Goal: Register for event/course

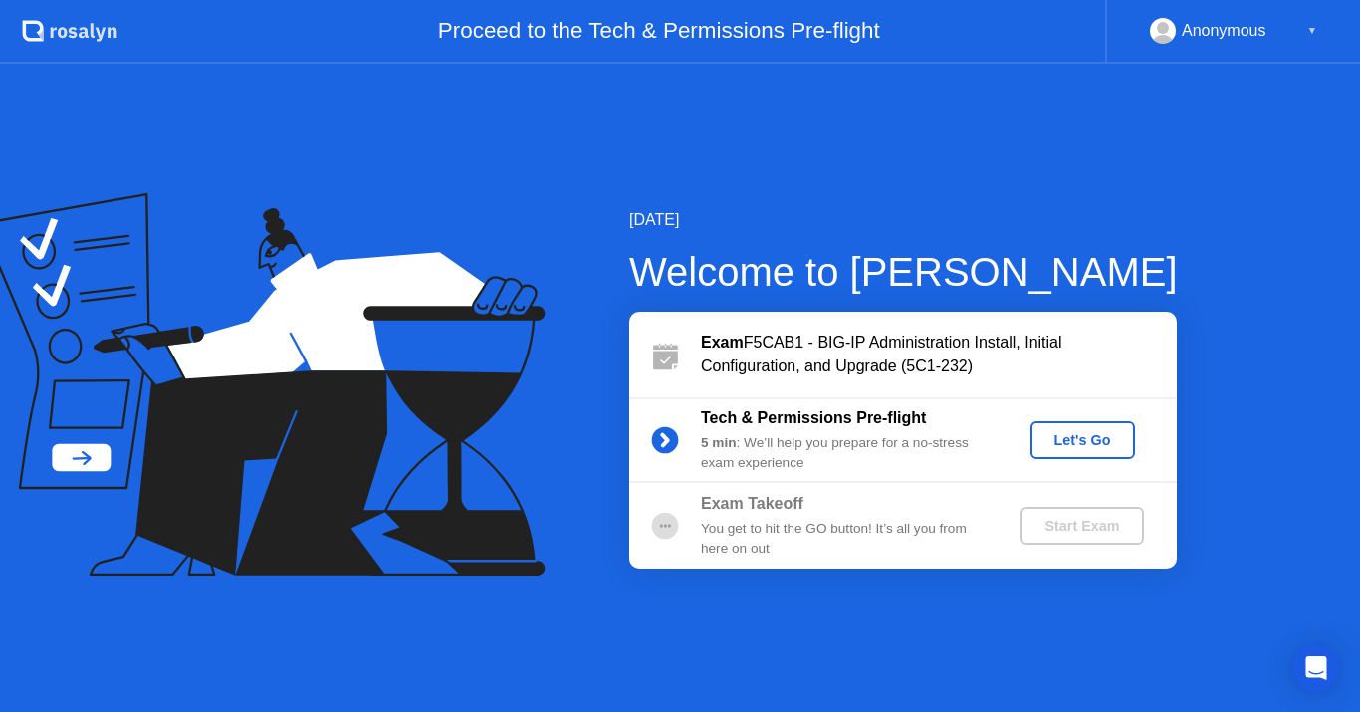
drag, startPoint x: 0, startPoint y: 0, endPoint x: 821, endPoint y: 545, distance: 985.7
click at [821, 545] on div "You get to hit the GO button! It’s all you from here on out" at bounding box center [844, 539] width 287 height 41
click at [1092, 437] on div "Let's Go" at bounding box center [1082, 440] width 89 height 16
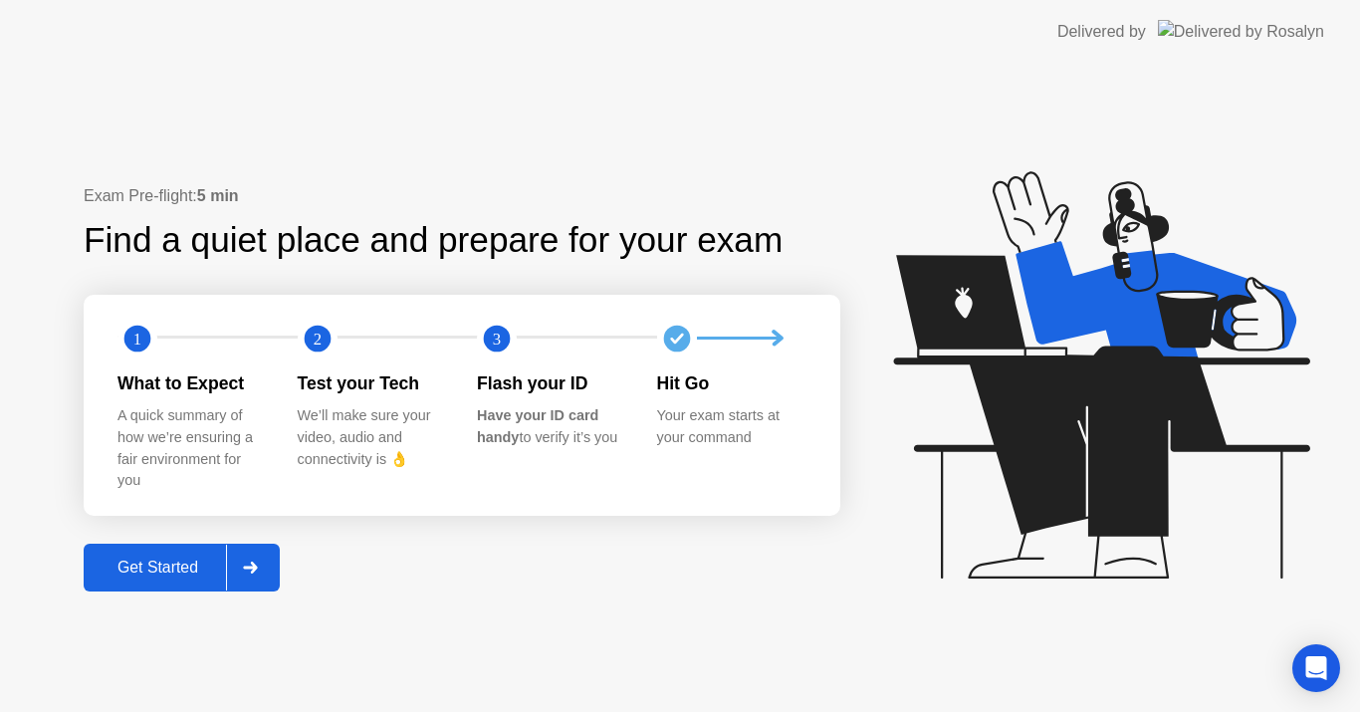
click at [177, 565] on div "Get Started" at bounding box center [158, 567] width 136 height 18
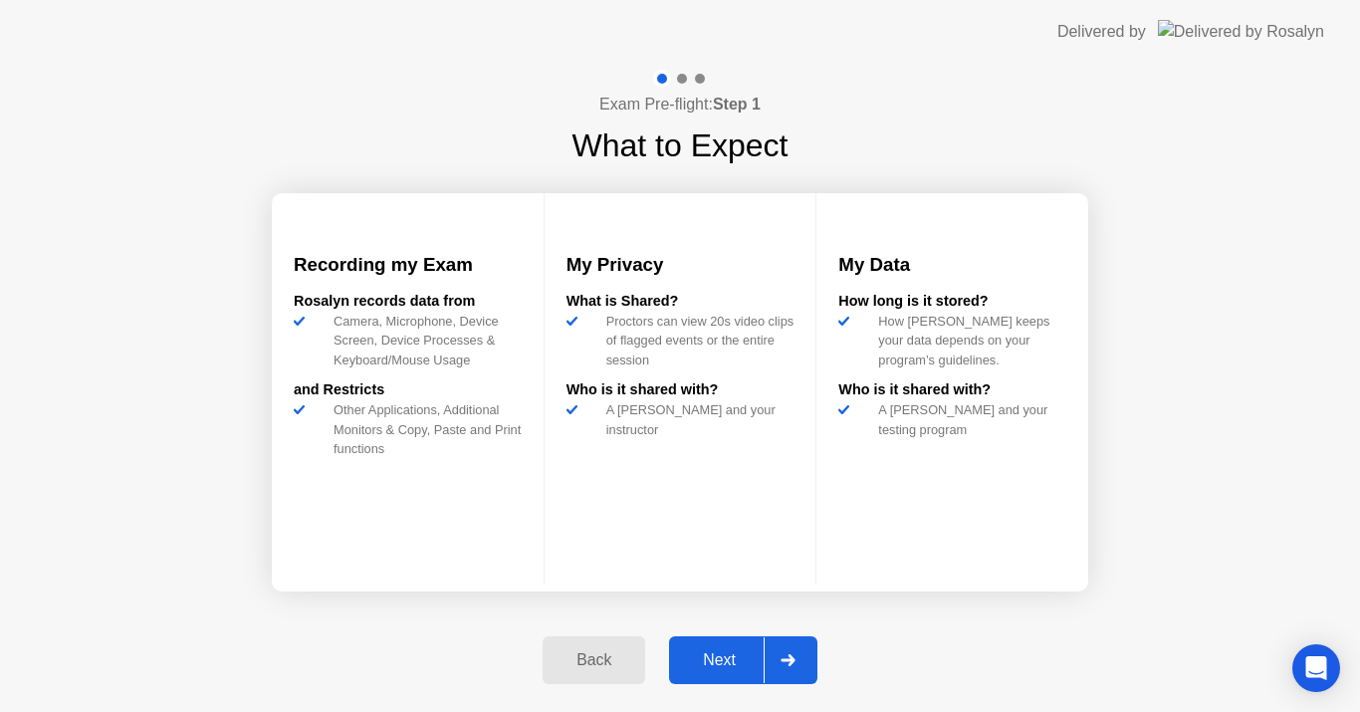
click at [716, 651] on div "Next" at bounding box center [719, 660] width 89 height 18
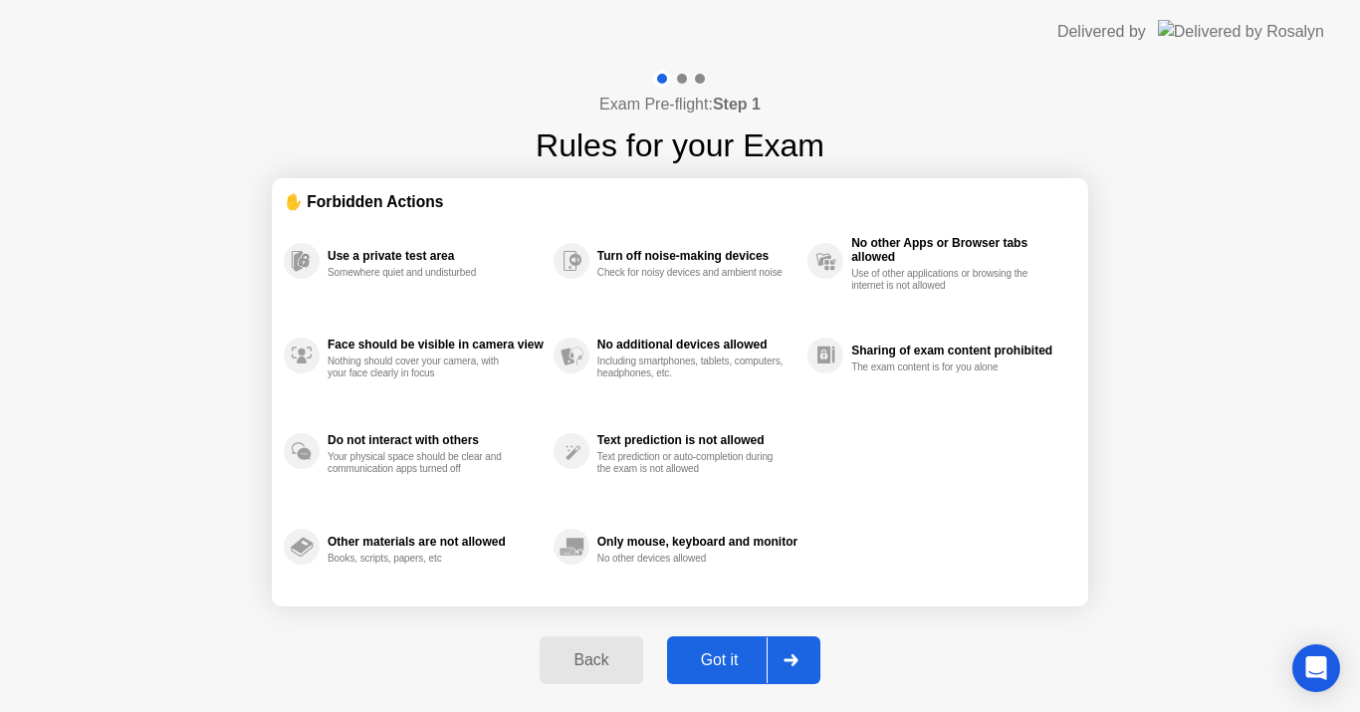
click at [956, 588] on div "Use a private test area Somewhere quiet and undisturbed Face should be visible …" at bounding box center [680, 403] width 792 height 381
click at [729, 655] on div "Got it" at bounding box center [720, 660] width 94 height 18
select select "**********"
select select "*******"
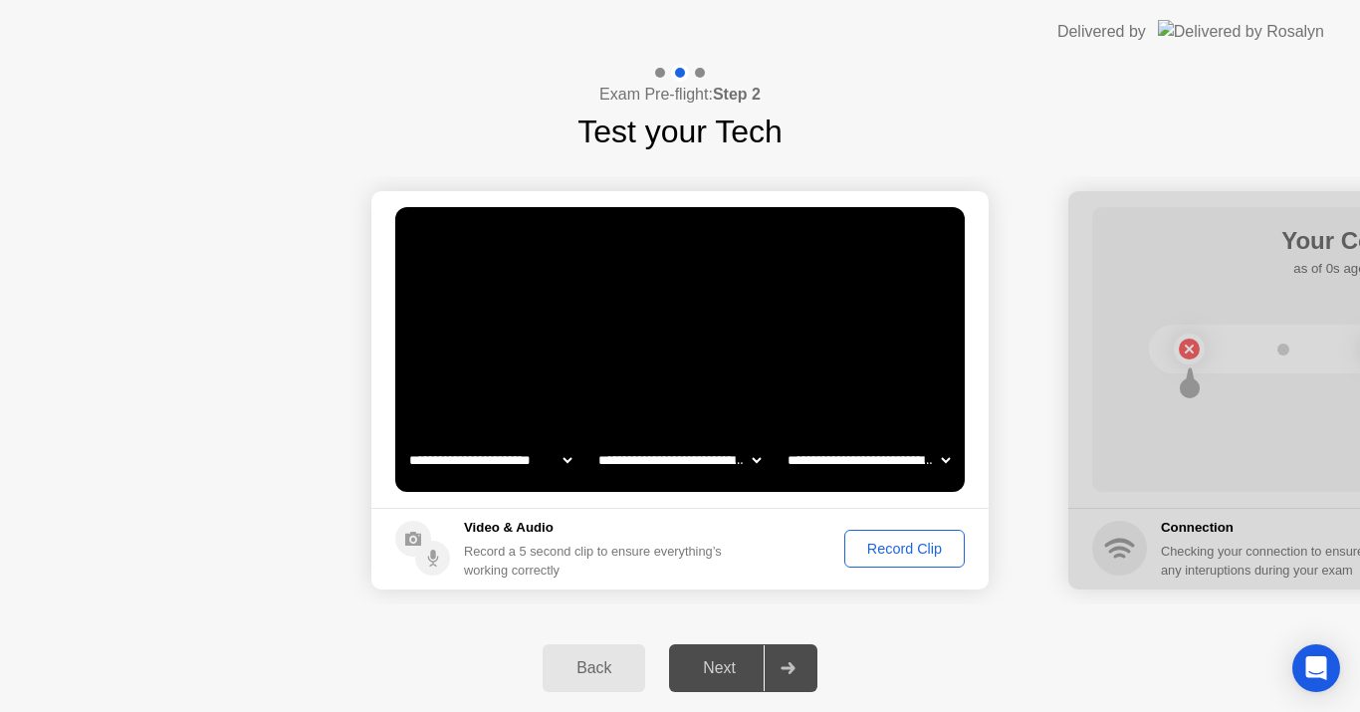
click at [885, 540] on div "Record Clip" at bounding box center [904, 548] width 106 height 16
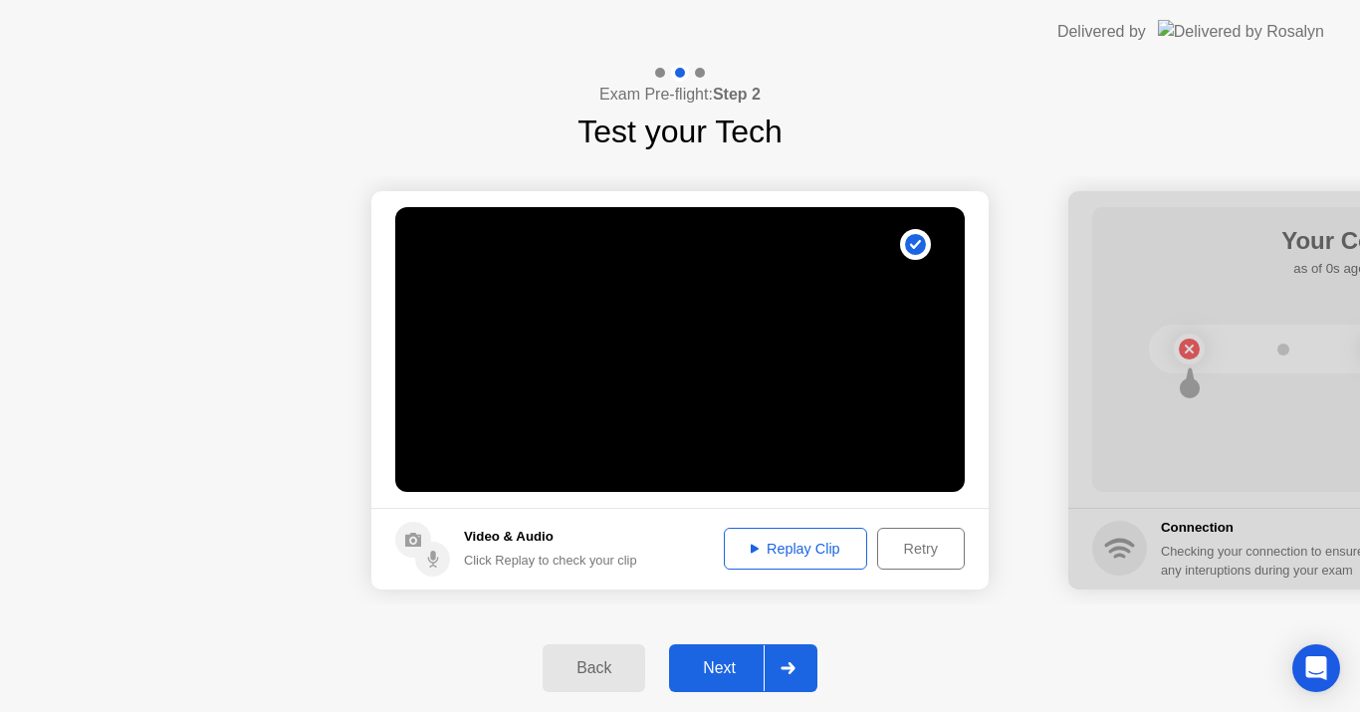
click at [760, 540] on div "Replay Clip" at bounding box center [795, 548] width 129 height 16
click at [742, 659] on div "Next" at bounding box center [719, 668] width 89 height 18
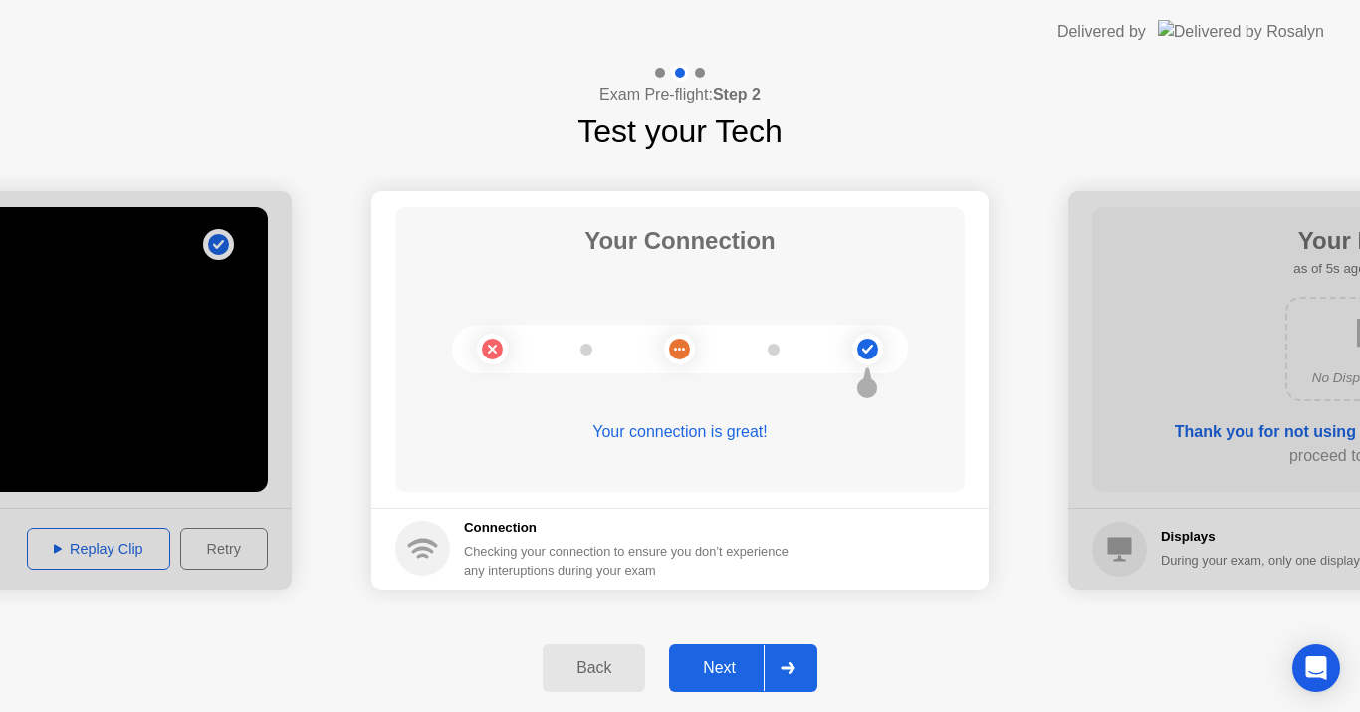
click at [742, 659] on div "Next" at bounding box center [719, 668] width 89 height 18
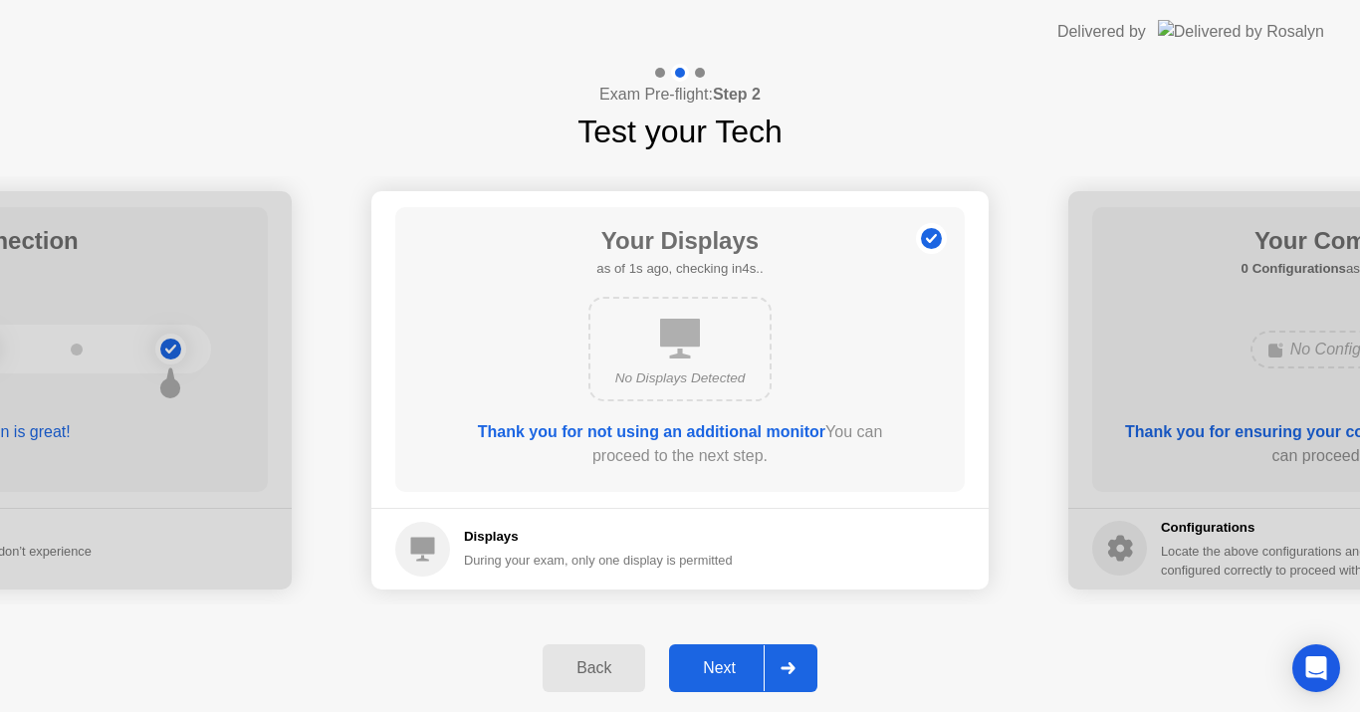
click at [742, 659] on div "Next" at bounding box center [719, 668] width 89 height 18
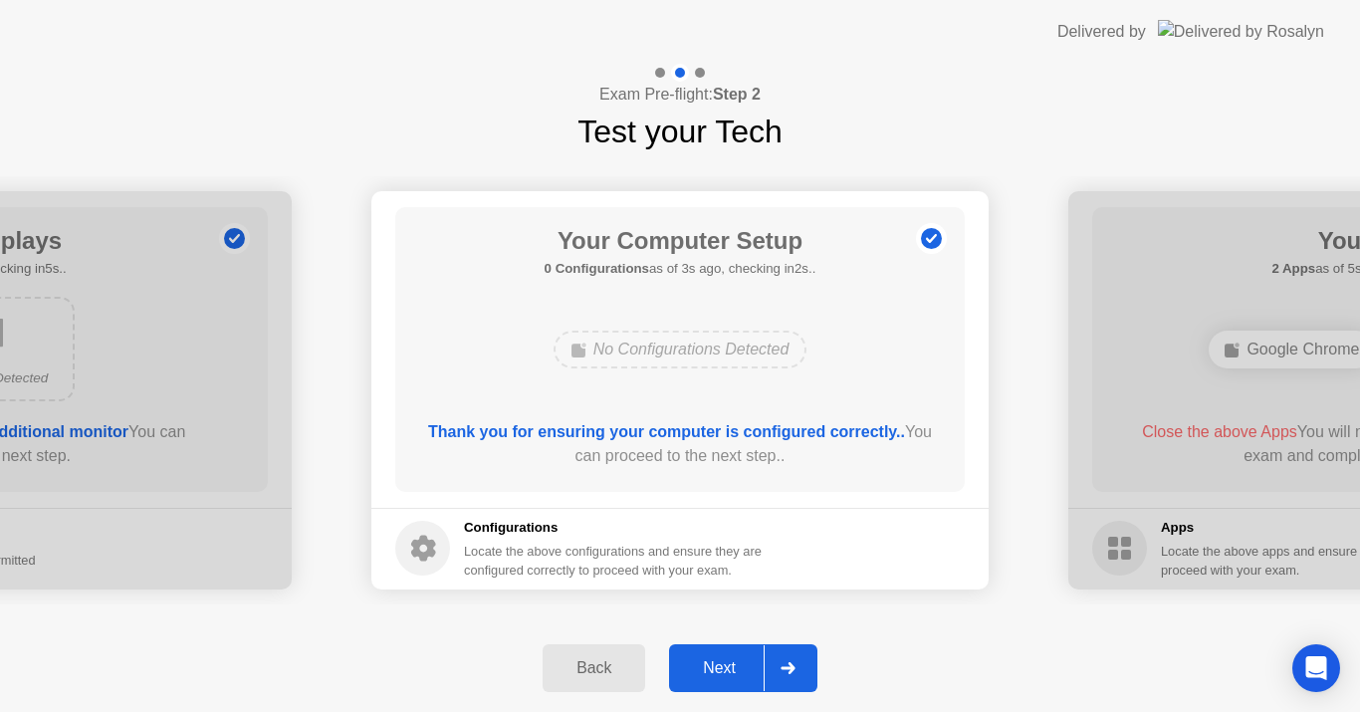
click at [742, 659] on div "Next" at bounding box center [719, 668] width 89 height 18
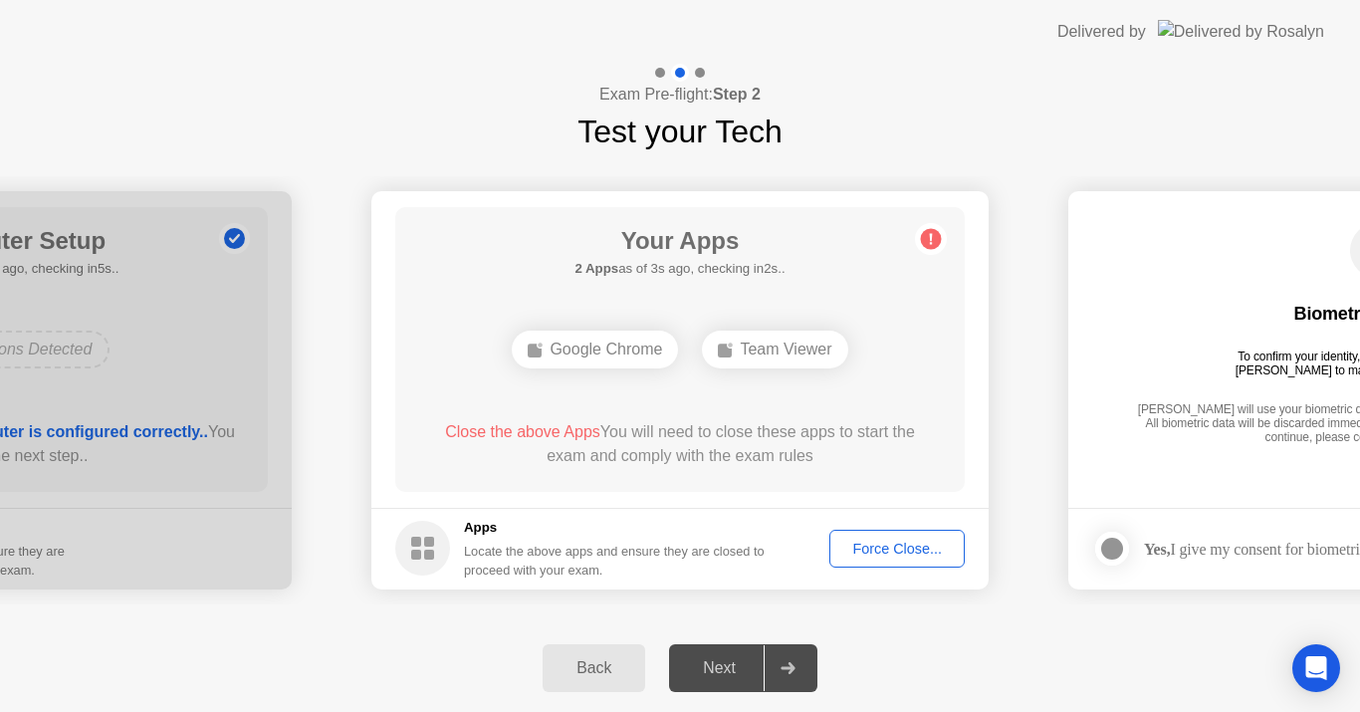
click at [718, 501] on main "Your Apps 2 Apps as of 3s ago, checking in2s.. Google Chrome Team Viewer Close …" at bounding box center [679, 349] width 617 height 316
click at [873, 551] on div "Force Close..." at bounding box center [896, 548] width 121 height 16
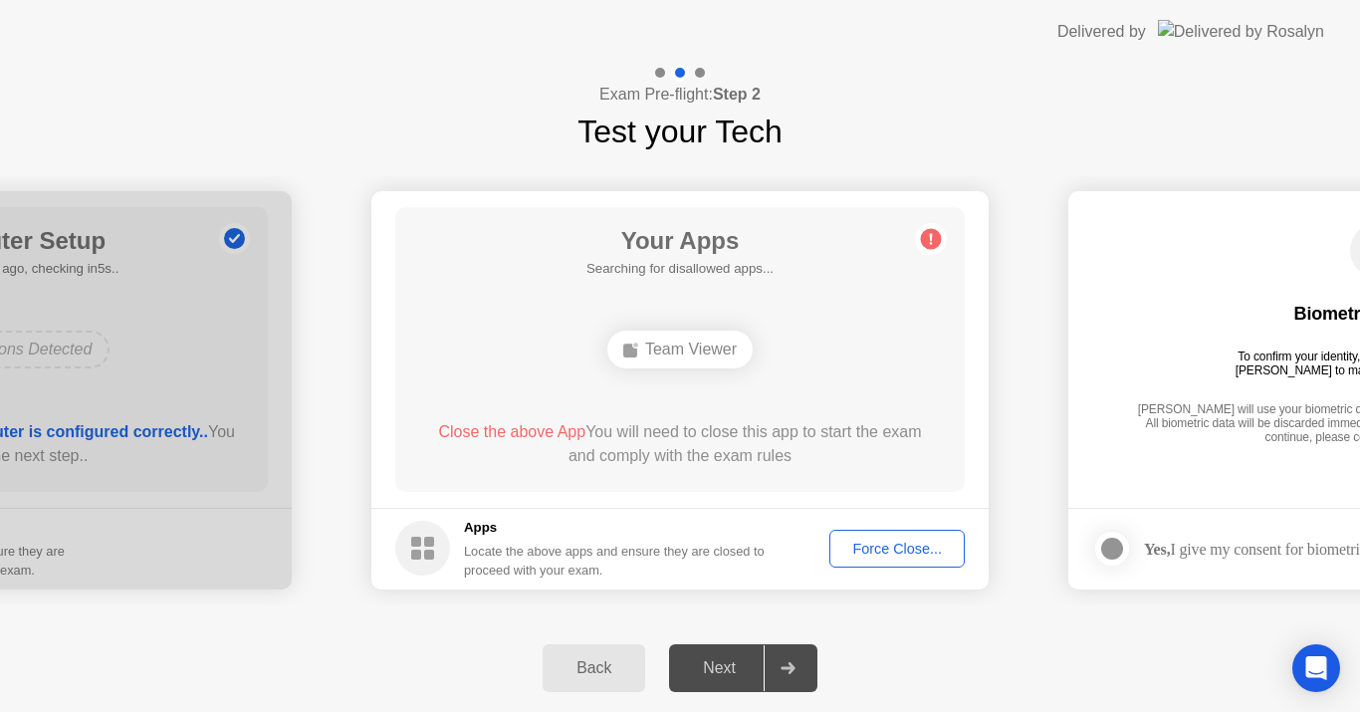
click at [878, 548] on div "Force Close..." at bounding box center [896, 548] width 121 height 16
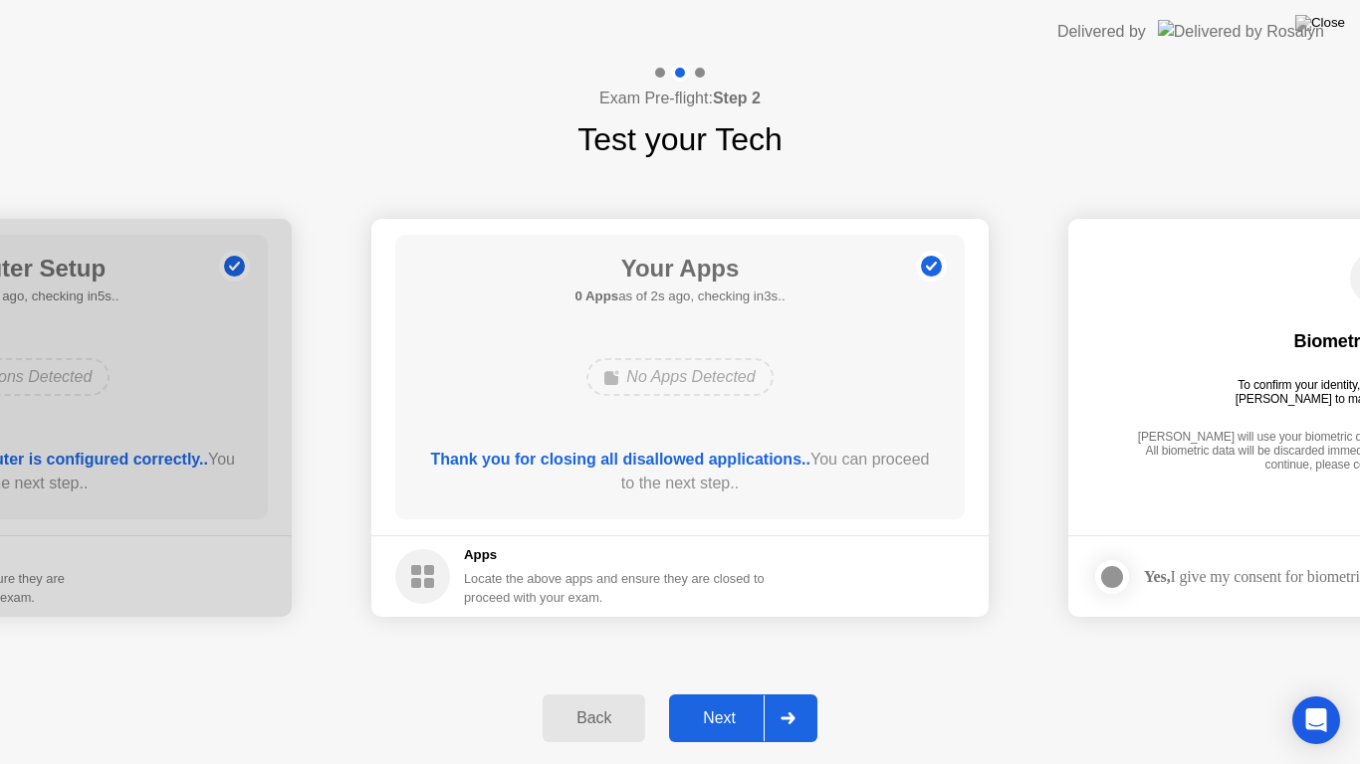
click at [732, 711] on div "Next" at bounding box center [719, 719] width 89 height 18
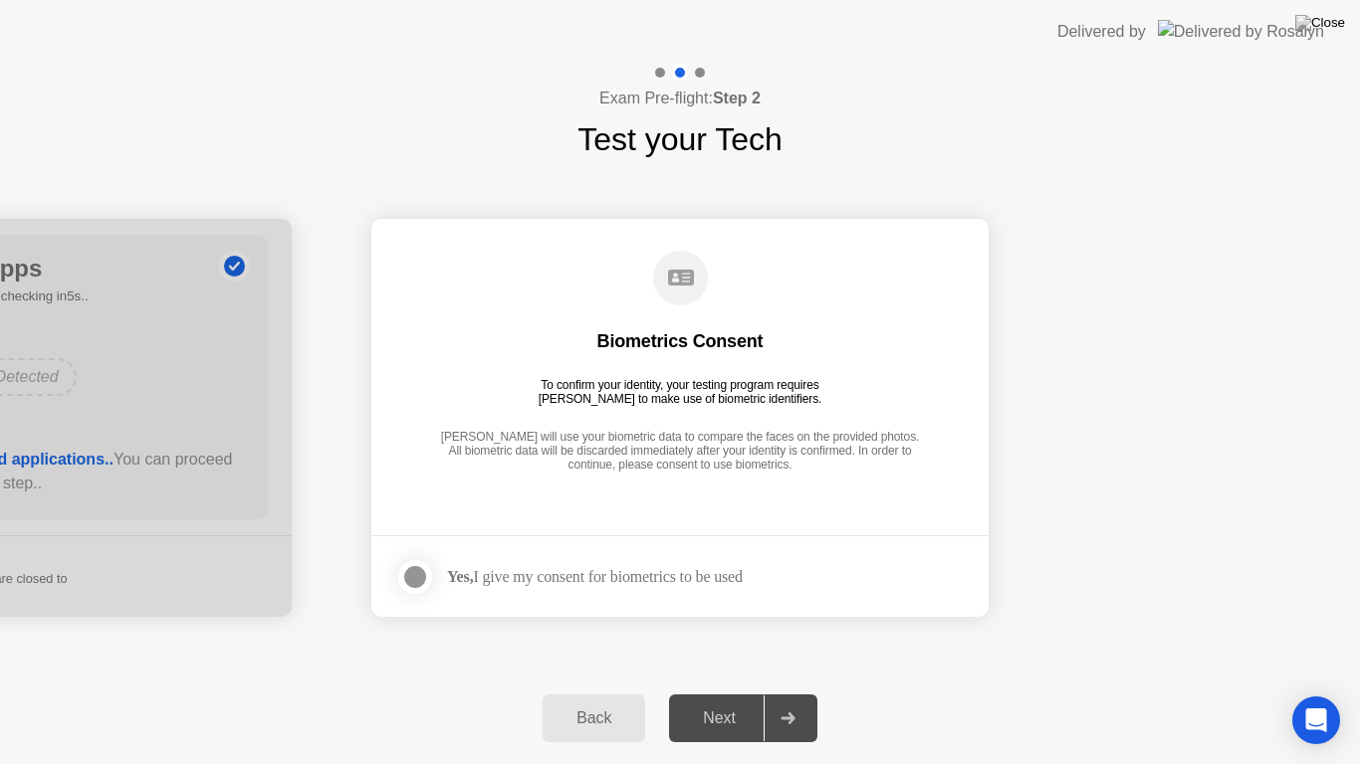
click at [630, 568] on div "Yes, I give my consent for biometrics to be used" at bounding box center [568, 577] width 347 height 40
click at [630, 578] on div "Yes, I give my consent for biometrics to be used" at bounding box center [595, 576] width 296 height 19
click at [414, 581] on div at bounding box center [415, 577] width 24 height 24
click at [704, 711] on div "Next" at bounding box center [719, 719] width 89 height 18
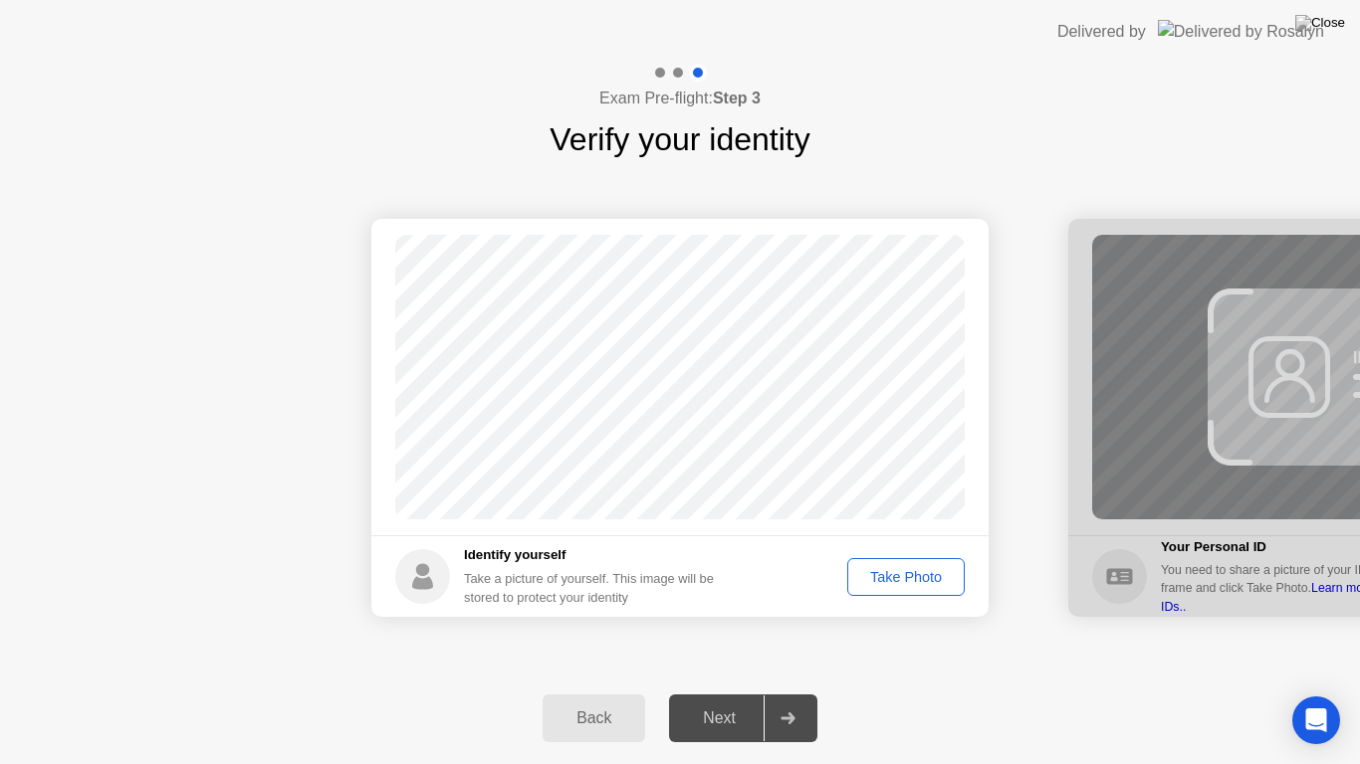
click at [891, 580] on div "Take Photo" at bounding box center [906, 577] width 104 height 16
click at [735, 711] on div "Next" at bounding box center [719, 719] width 89 height 18
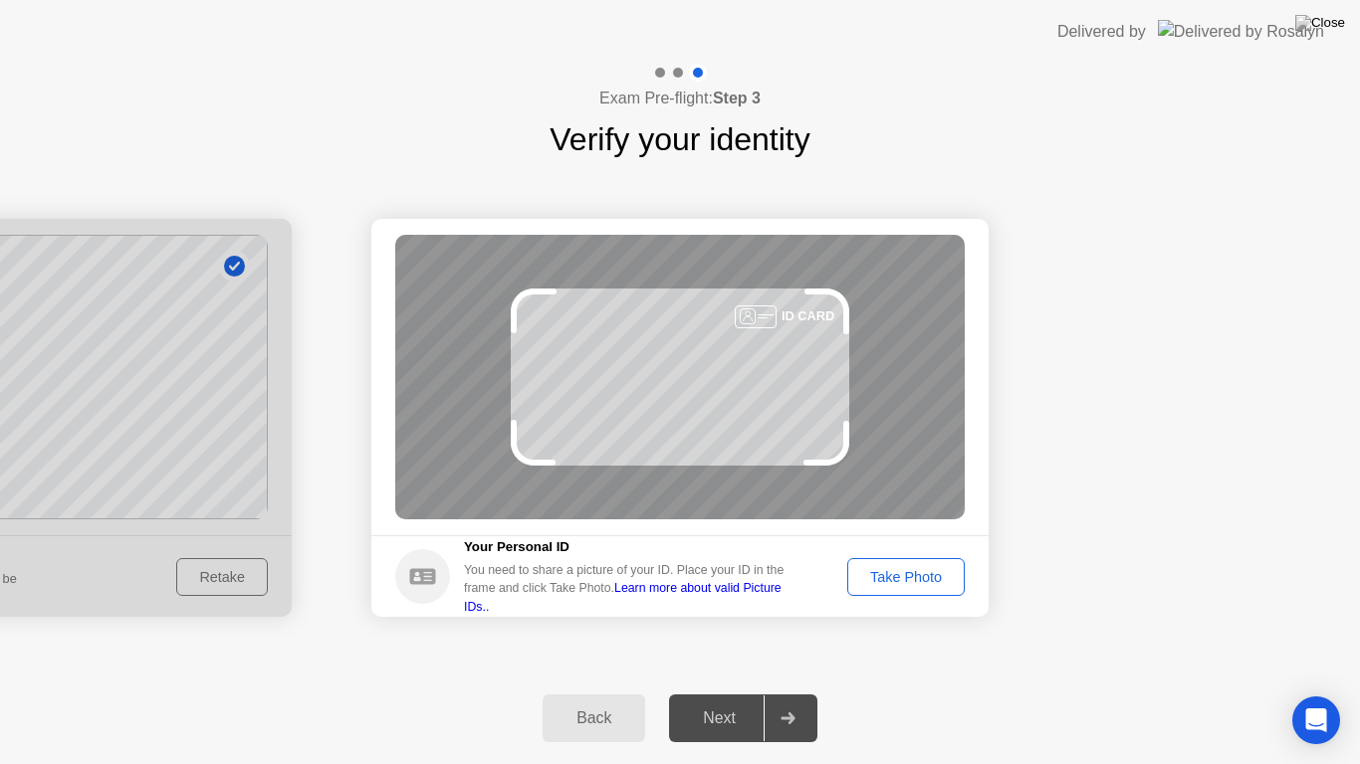
click at [897, 578] on div "Take Photo" at bounding box center [906, 577] width 104 height 16
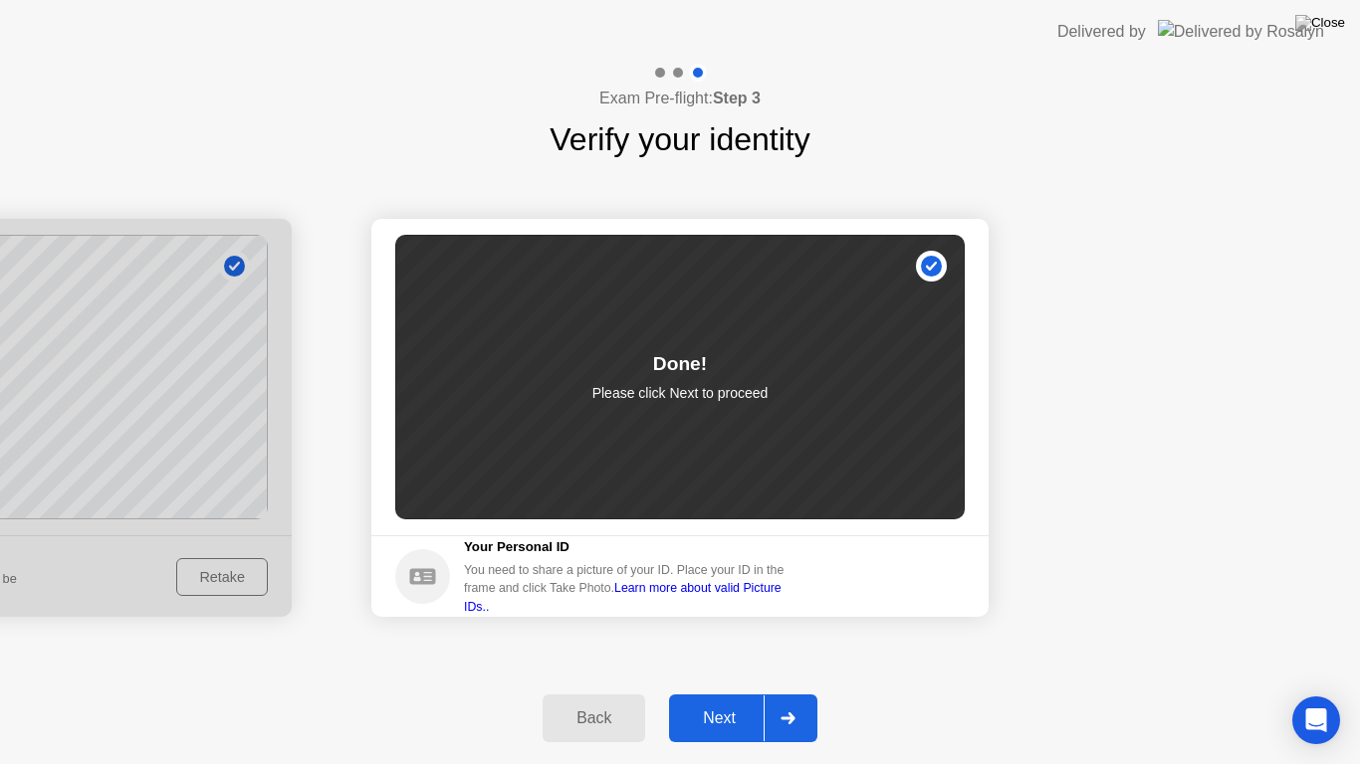
click at [710, 711] on div "Next" at bounding box center [719, 719] width 89 height 18
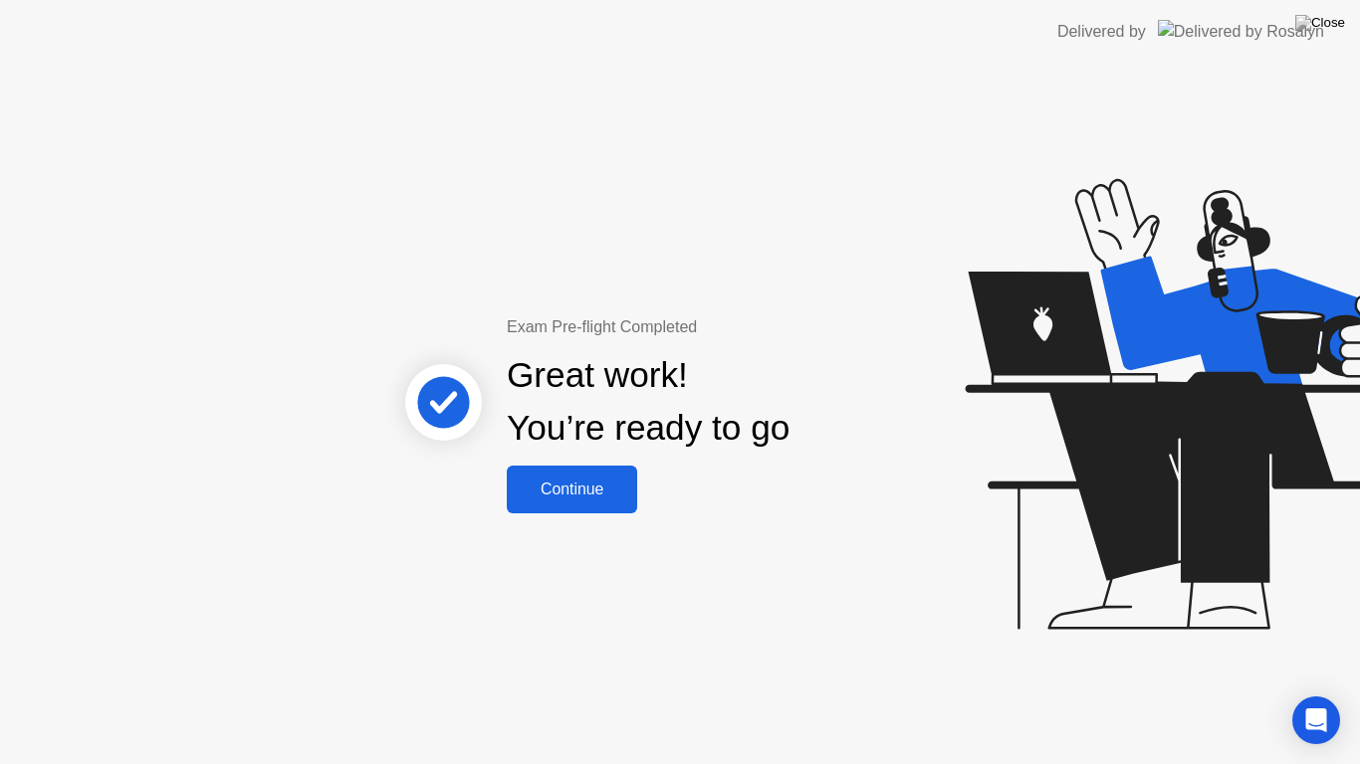
click at [608, 491] on div "Continue" at bounding box center [572, 490] width 118 height 18
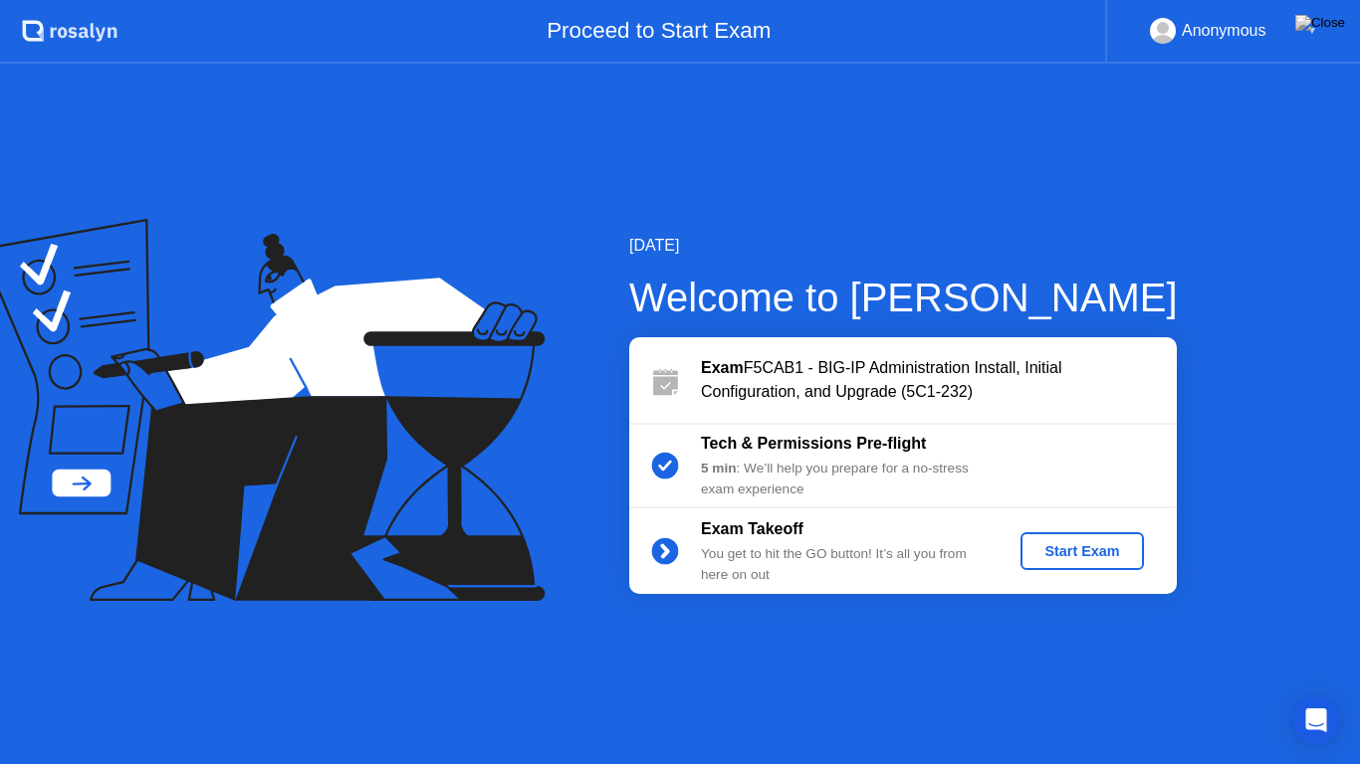
click at [1083, 556] on div "Start Exam" at bounding box center [1081, 551] width 106 height 16
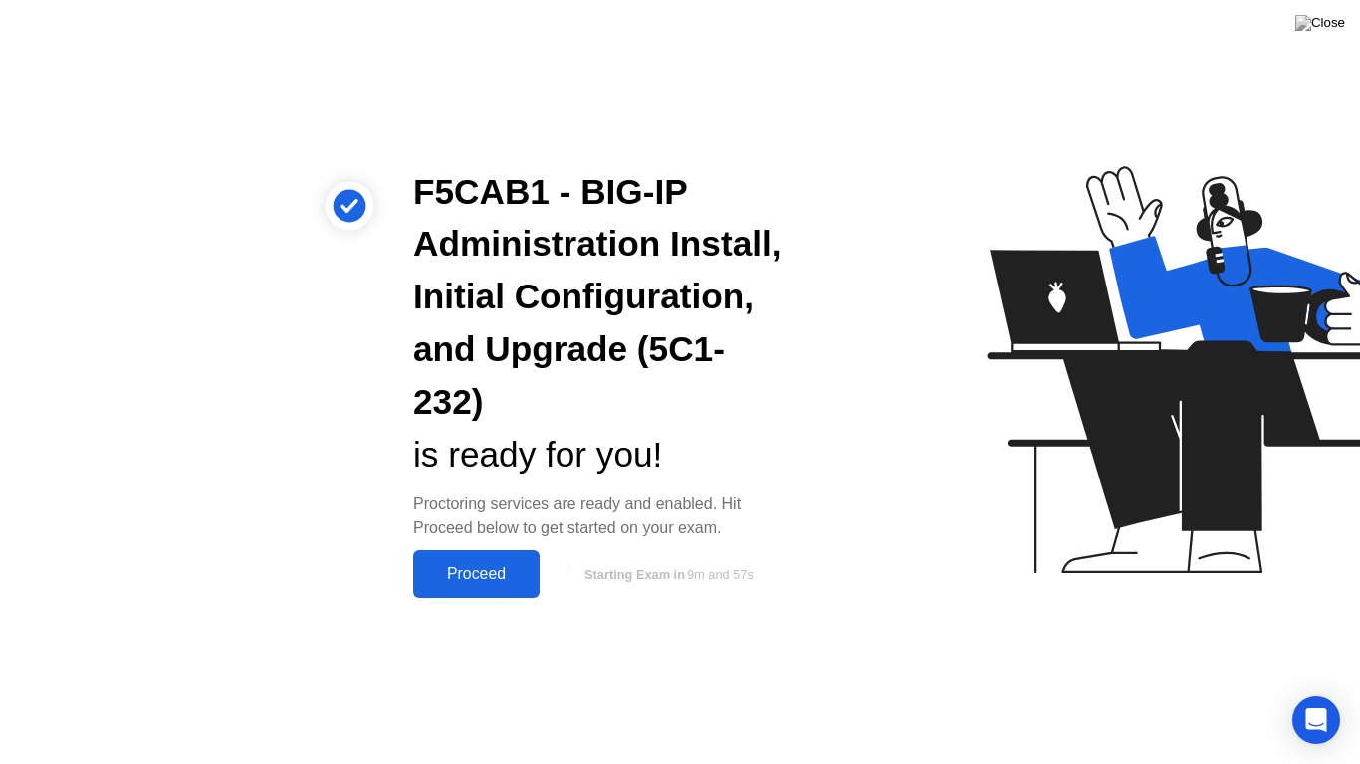
click at [489, 574] on div "Proceed" at bounding box center [476, 574] width 114 height 18
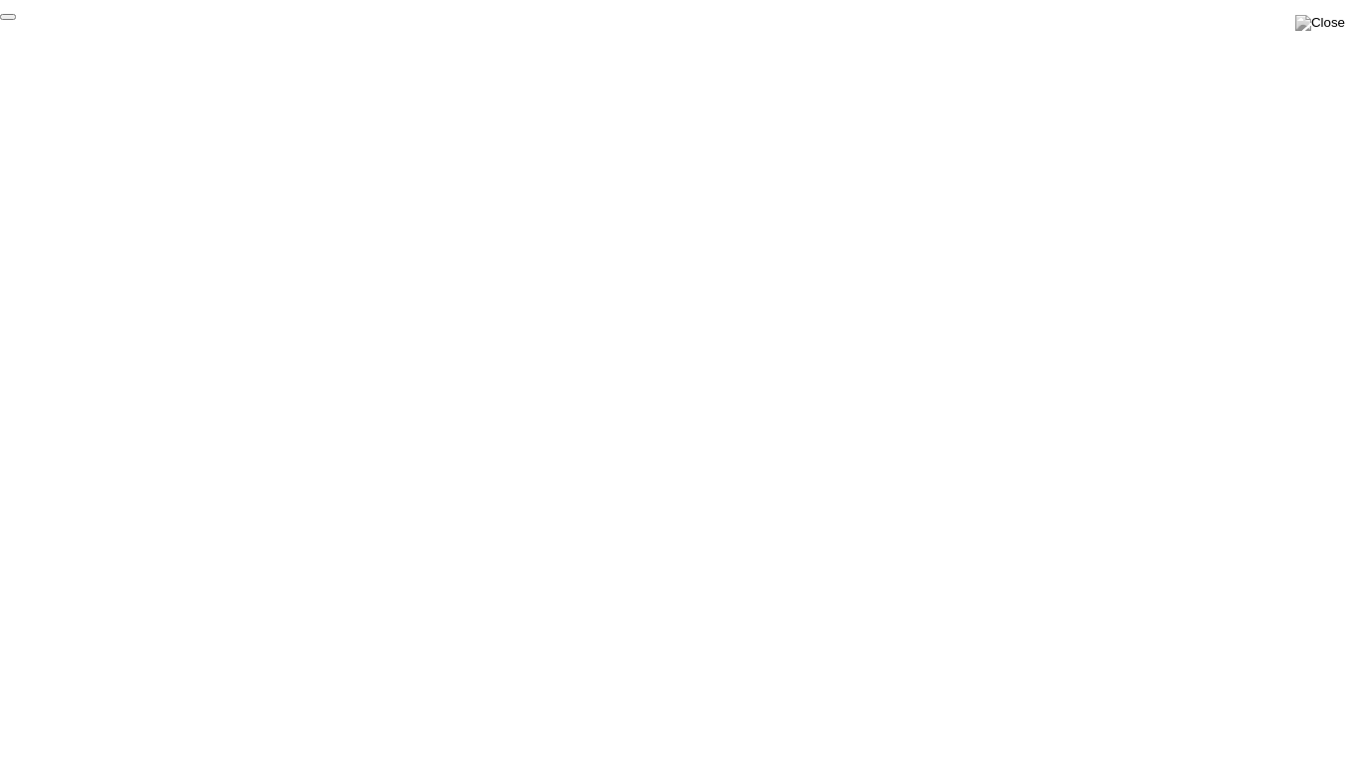
click div "End Proctoring Session"
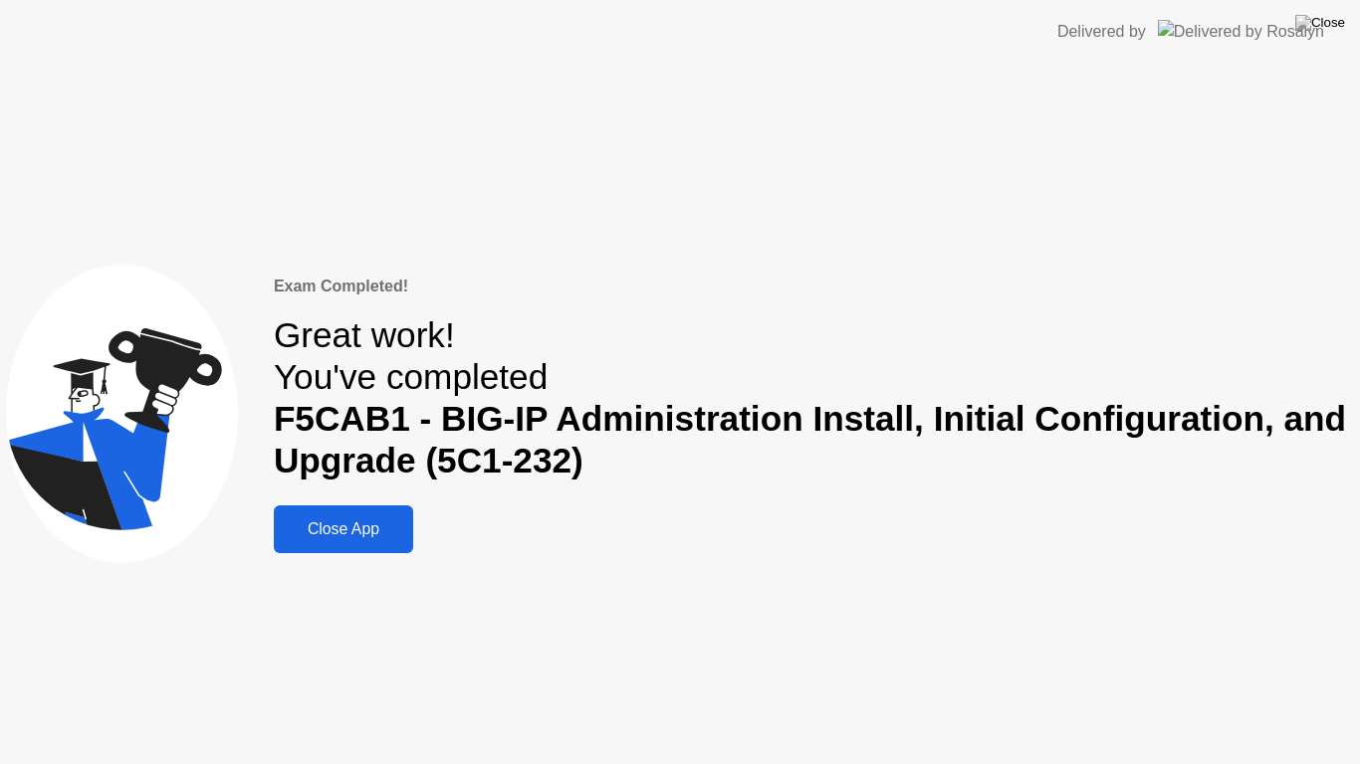
click at [382, 529] on div "Close App" at bounding box center [343, 530] width 127 height 18
